Goal: Navigation & Orientation: Understand site structure

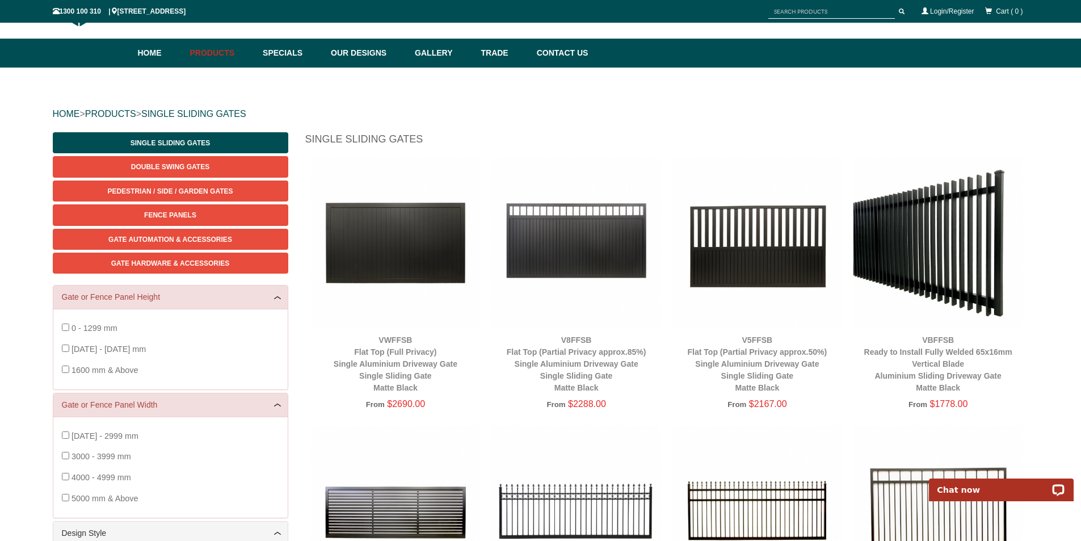
scroll to position [28, 0]
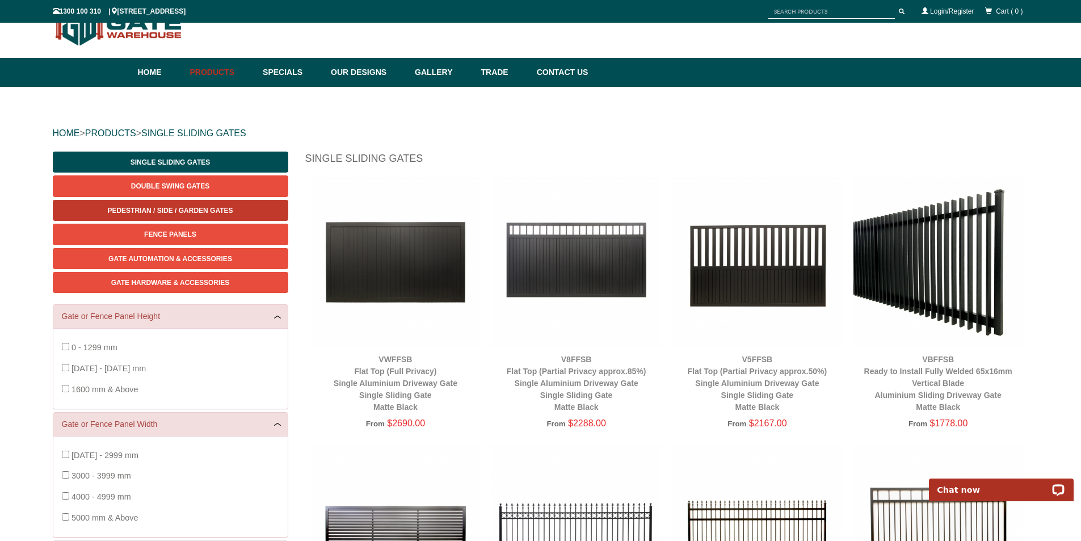
click at [198, 211] on span "Pedestrian / Side / Garden Gates" at bounding box center [169, 211] width 125 height 8
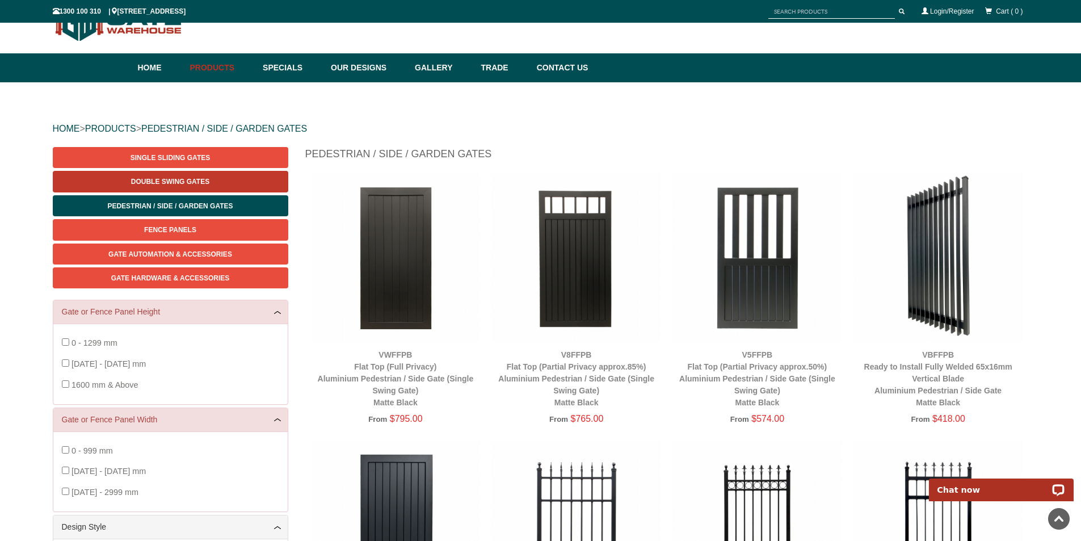
scroll to position [28, 0]
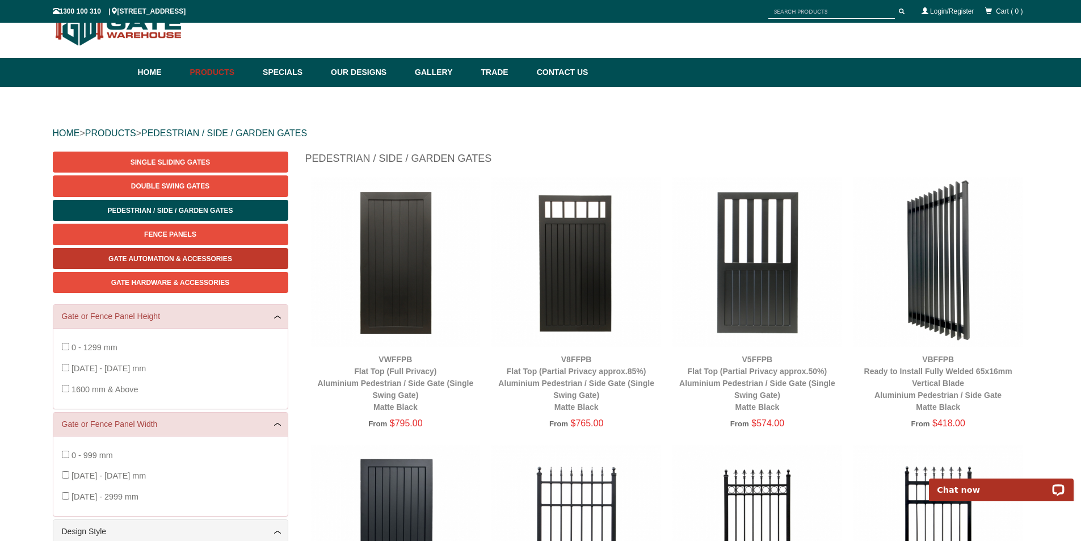
click at [181, 262] on span "Gate Automation & Accessories" at bounding box center [170, 259] width 124 height 8
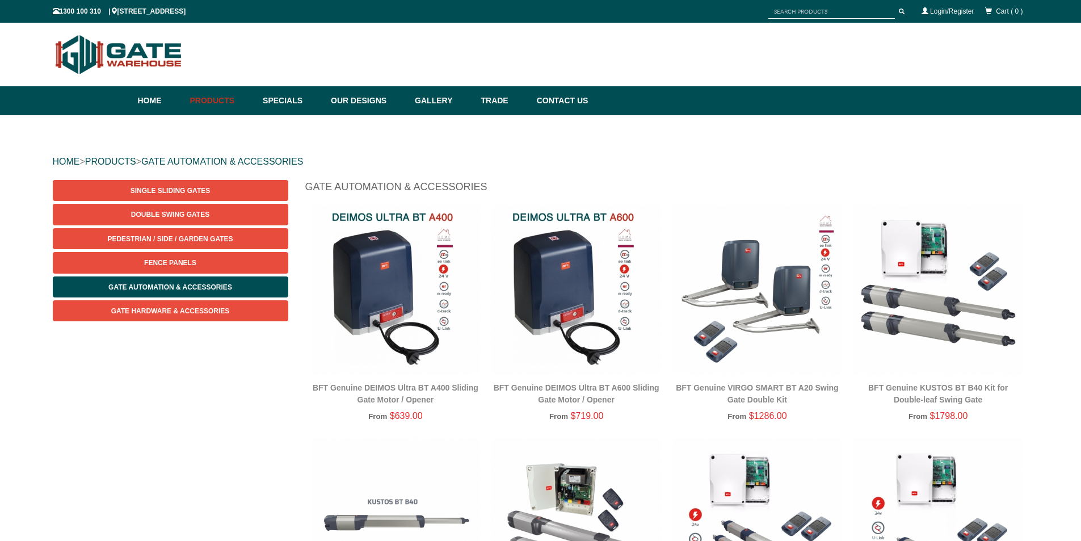
scroll to position [28, 0]
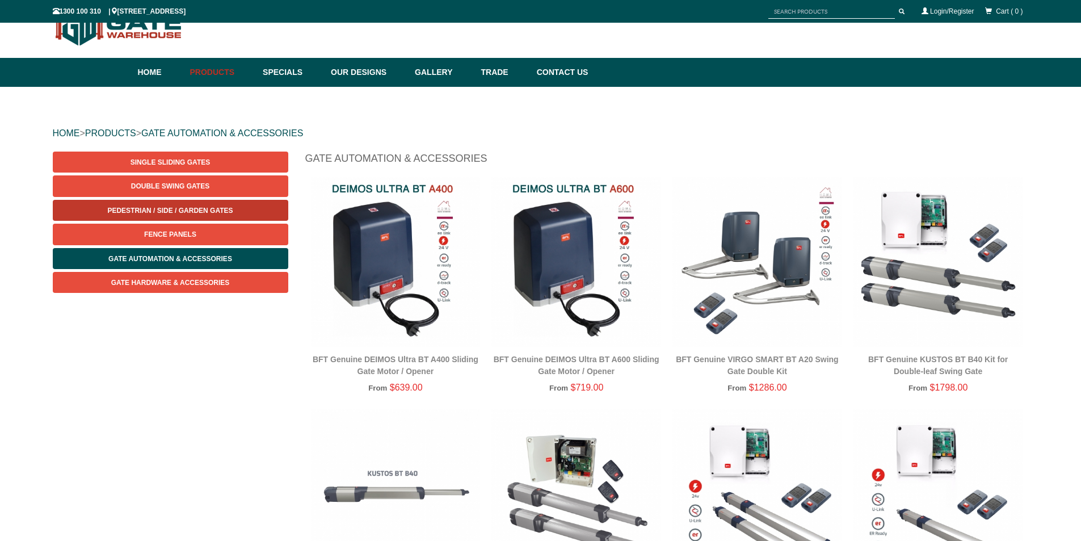
click at [175, 204] on link "Pedestrian / Side / Garden Gates" at bounding box center [171, 210] width 236 height 21
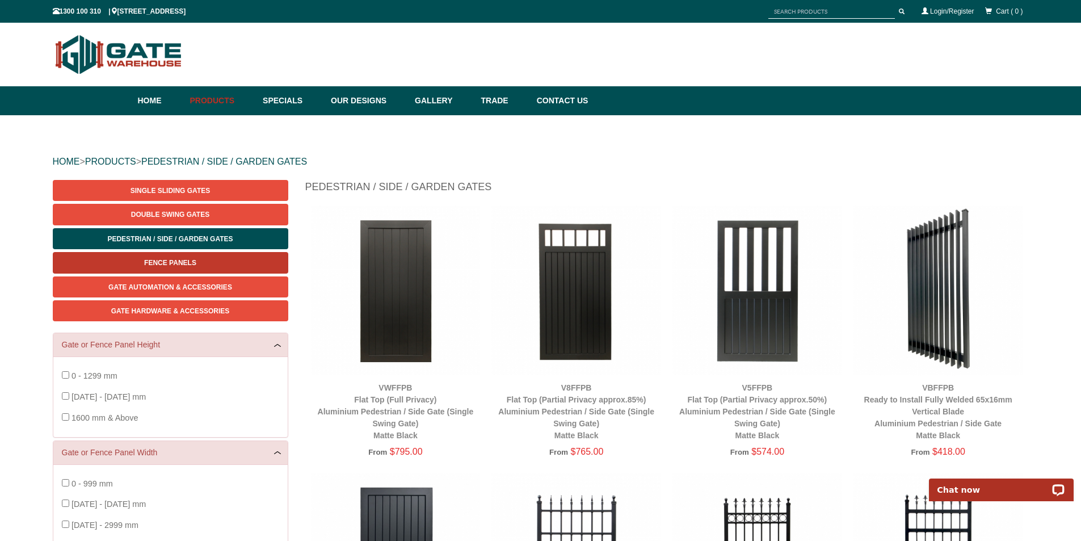
click at [180, 263] on span "Fence Panels" at bounding box center [170, 263] width 52 height 8
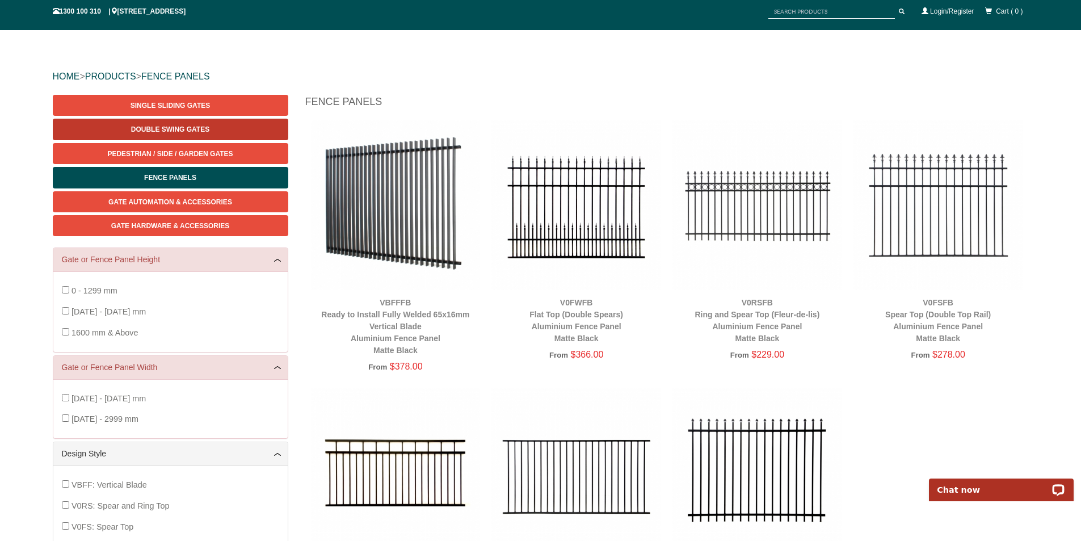
click at [154, 128] on span "Double Swing Gates" at bounding box center [170, 129] width 78 height 8
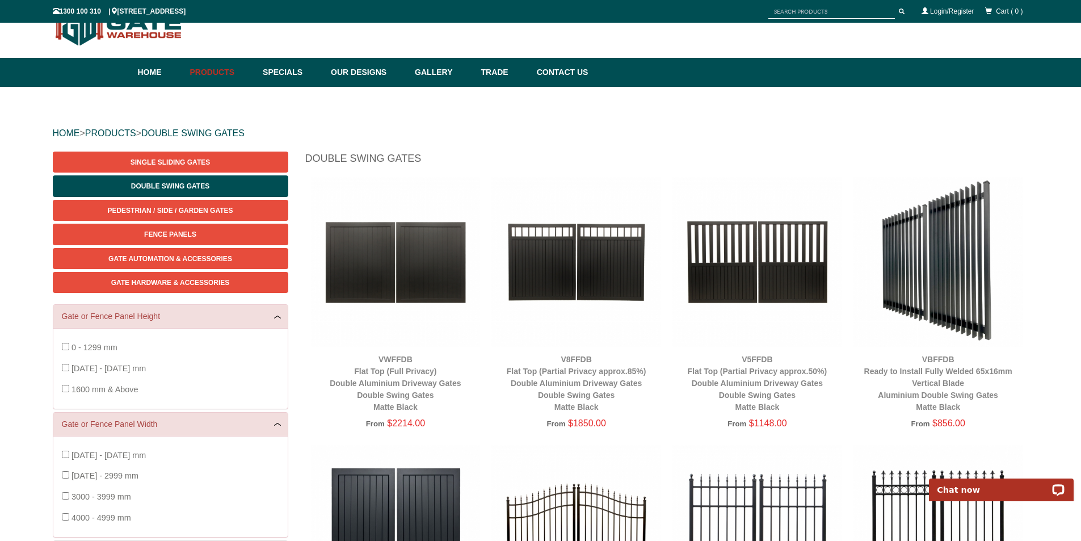
click at [412, 127] on div "HOME > PRODUCTS > DOUBLE SWING GATES" at bounding box center [541, 133] width 976 height 36
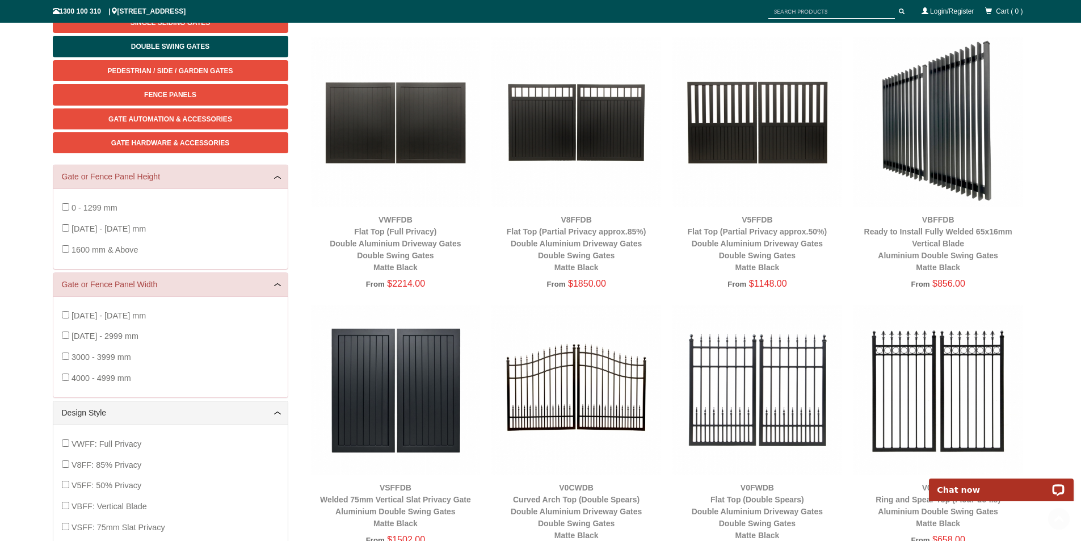
scroll to position [312, 0]
